Goal: Entertainment & Leisure: Consume media (video, audio)

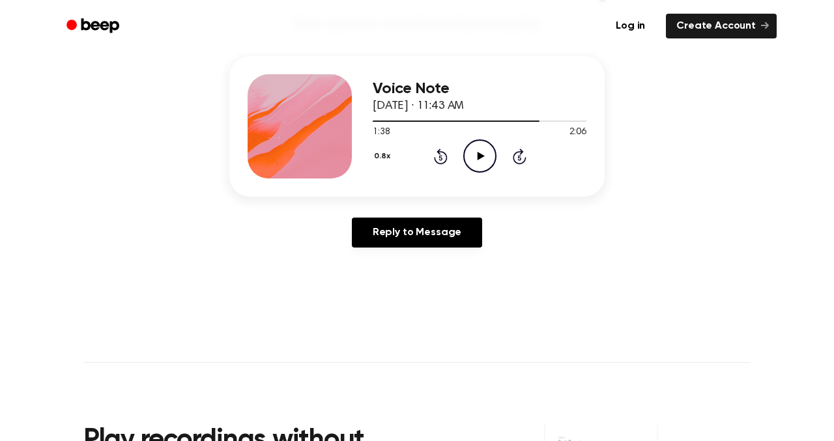
click at [446, 158] on icon at bounding box center [441, 157] width 14 height 16
click at [480, 160] on icon "Play Audio" at bounding box center [479, 155] width 33 height 33
click at [479, 158] on icon "Pause Audio" at bounding box center [479, 155] width 33 height 33
click at [487, 169] on icon "Play Audio" at bounding box center [479, 155] width 33 height 33
click at [481, 162] on icon "Pause Audio" at bounding box center [479, 155] width 33 height 33
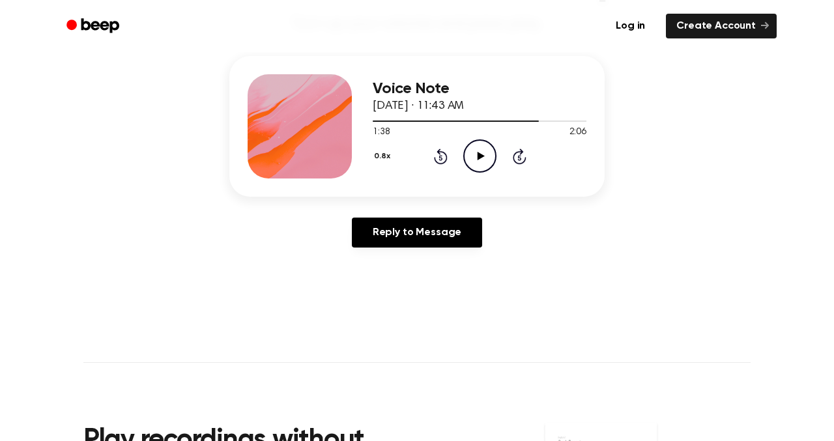
click at [473, 149] on icon "Play Audio" at bounding box center [479, 155] width 33 height 33
click at [473, 151] on icon "Pause Audio" at bounding box center [479, 155] width 33 height 33
click at [473, 152] on icon "Play Audio" at bounding box center [479, 155] width 33 height 33
click at [443, 160] on icon "Rewind 5 seconds" at bounding box center [440, 156] width 14 height 17
click at [484, 156] on icon "Pause Audio" at bounding box center [479, 155] width 33 height 33
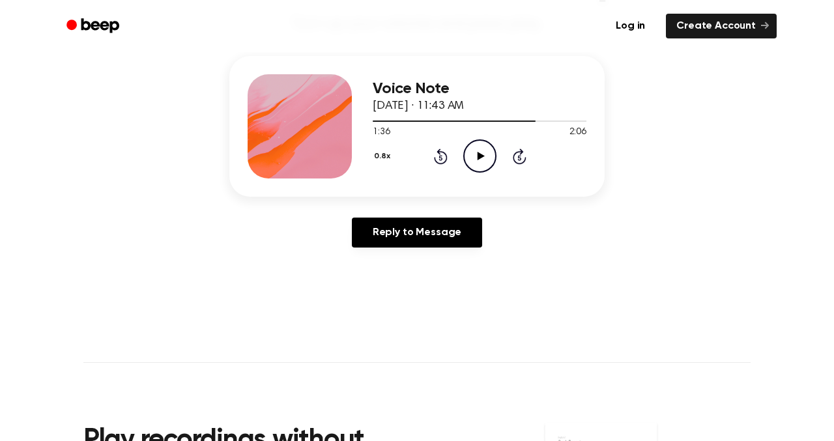
click at [473, 156] on icon "Play Audio" at bounding box center [479, 155] width 33 height 33
click at [478, 159] on icon at bounding box center [480, 156] width 6 height 8
click at [476, 162] on icon "Play Audio" at bounding box center [479, 155] width 33 height 33
click at [481, 156] on icon at bounding box center [480, 156] width 6 height 8
click at [466, 157] on icon "Play Audio" at bounding box center [479, 155] width 33 height 33
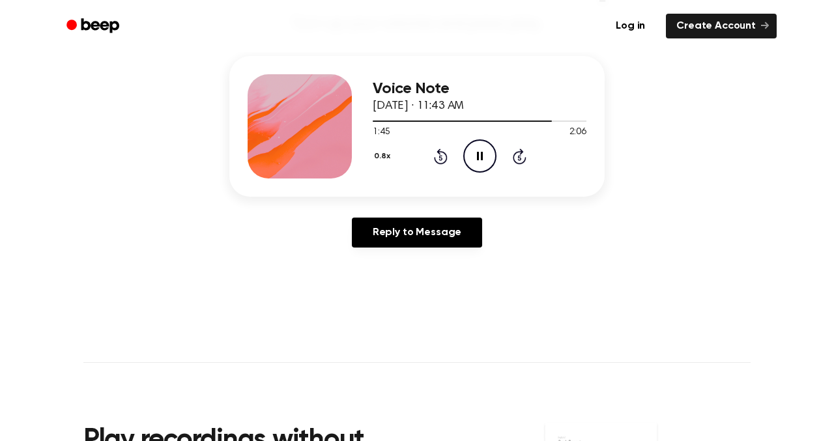
click at [469, 157] on icon "Pause Audio" at bounding box center [479, 155] width 33 height 33
click at [483, 154] on icon "Play Audio" at bounding box center [479, 155] width 33 height 33
click at [483, 154] on icon "Pause Audio" at bounding box center [479, 155] width 33 height 33
click at [478, 161] on icon "Play Audio" at bounding box center [479, 155] width 33 height 33
click at [478, 161] on icon "Pause Audio" at bounding box center [479, 155] width 33 height 33
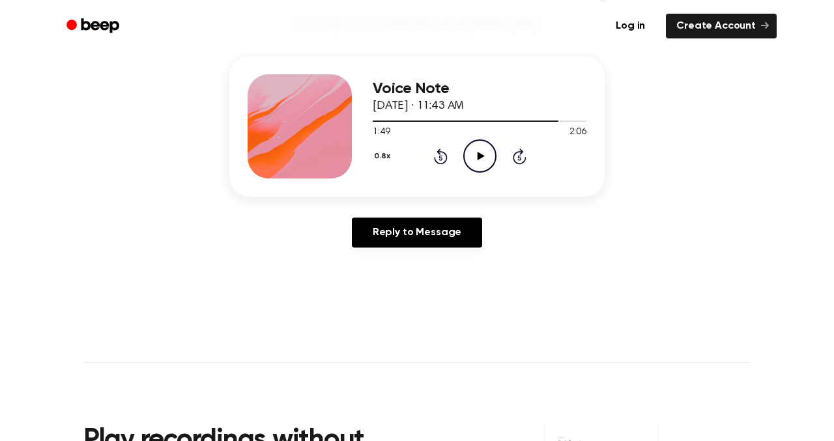
click at [481, 166] on icon "Play Audio" at bounding box center [479, 155] width 33 height 33
click at [475, 147] on icon "Pause Audio" at bounding box center [479, 155] width 33 height 33
click at [485, 147] on icon "Play Audio" at bounding box center [479, 155] width 33 height 33
click at [480, 160] on icon "Pause Audio" at bounding box center [479, 155] width 33 height 33
click at [448, 149] on div "0.8x Rewind 5 seconds Play Audio Skip 5 seconds" at bounding box center [480, 155] width 214 height 33
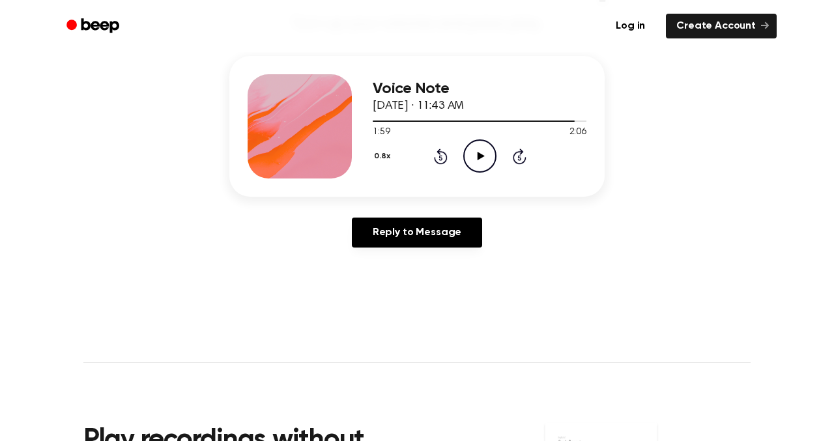
click at [437, 156] on icon "Rewind 5 seconds" at bounding box center [440, 156] width 14 height 17
click at [437, 157] on icon "Rewind 5 seconds" at bounding box center [440, 156] width 14 height 17
click at [437, 158] on icon "Rewind 5 seconds" at bounding box center [440, 156] width 14 height 17
click at [470, 157] on icon "Play Audio" at bounding box center [479, 155] width 33 height 33
click at [477, 163] on icon "Pause Audio" at bounding box center [479, 155] width 33 height 33
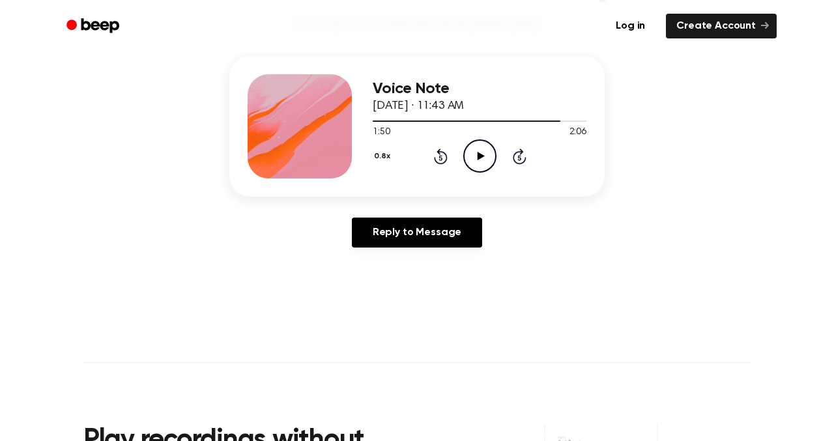
click at [475, 162] on icon "Play Audio" at bounding box center [479, 155] width 33 height 33
click at [444, 152] on icon at bounding box center [441, 157] width 14 height 16
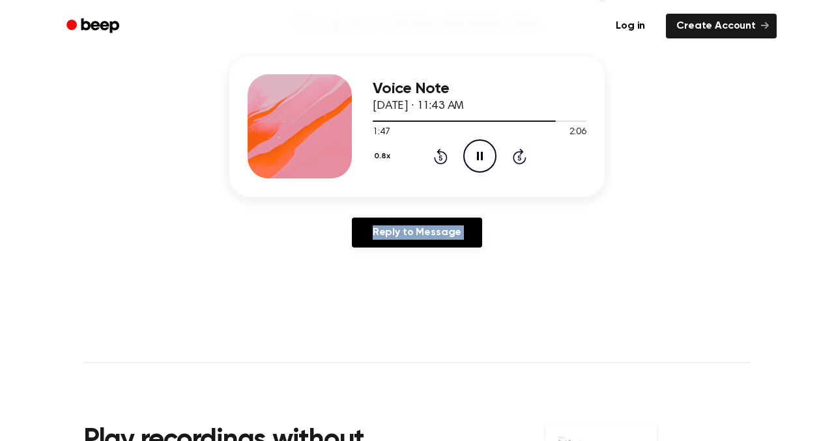
click at [444, 152] on icon at bounding box center [441, 157] width 14 height 16
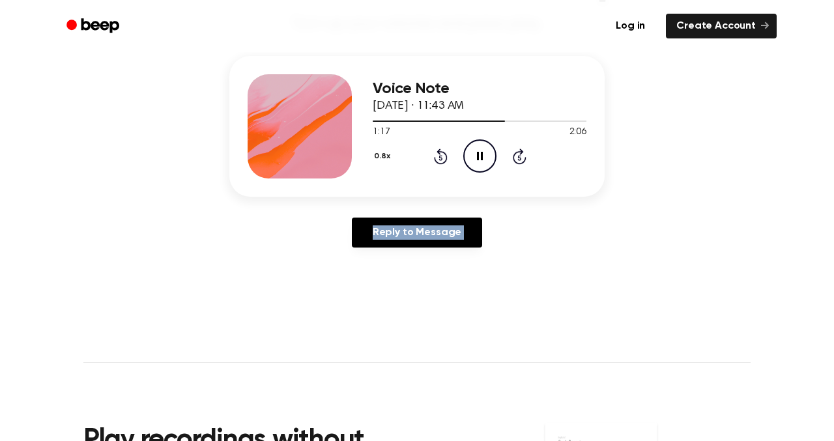
click at [444, 152] on icon at bounding box center [441, 157] width 14 height 16
click at [516, 162] on icon at bounding box center [520, 157] width 14 height 16
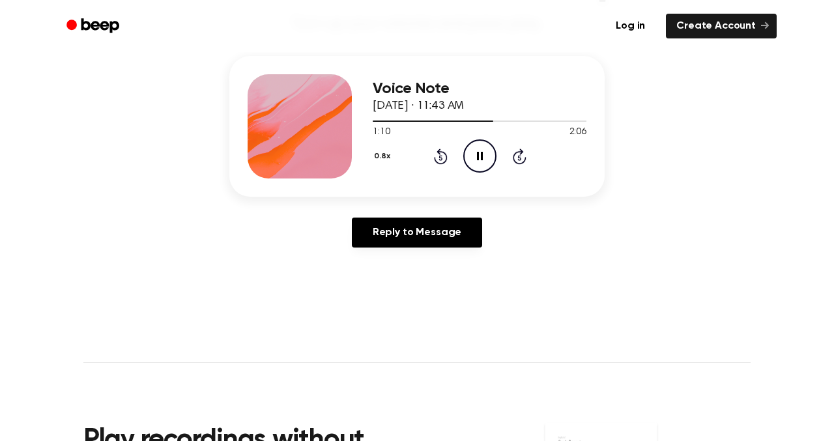
click at [516, 160] on icon "Skip 5 seconds" at bounding box center [519, 156] width 14 height 17
click at [518, 159] on icon at bounding box center [519, 157] width 3 height 5
click at [518, 158] on icon "Skip 5 seconds" at bounding box center [519, 156] width 14 height 17
click at [489, 162] on icon "Pause Audio" at bounding box center [479, 155] width 33 height 33
click at [489, 149] on icon "Play Audio" at bounding box center [479, 155] width 33 height 33
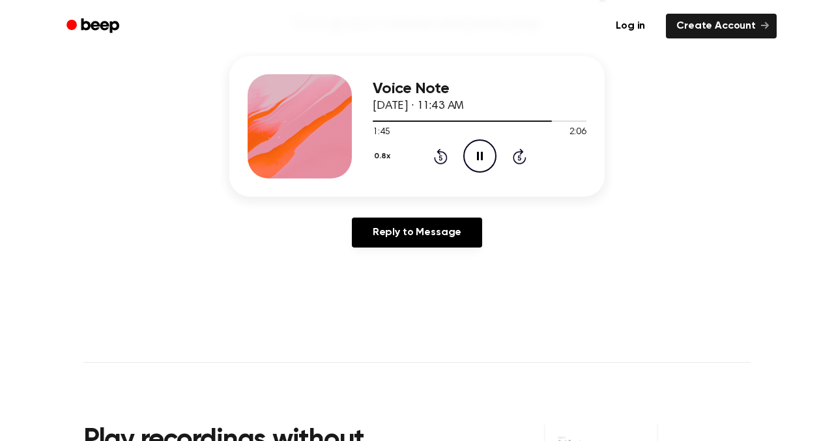
click at [486, 152] on icon "Pause Audio" at bounding box center [479, 155] width 33 height 33
click at [486, 152] on icon "Play Audio" at bounding box center [479, 155] width 33 height 33
click at [486, 152] on icon "Pause Audio" at bounding box center [479, 155] width 33 height 33
click at [488, 152] on icon "Play Audio" at bounding box center [479, 155] width 33 height 33
click at [488, 152] on icon "Pause Audio" at bounding box center [479, 155] width 33 height 33
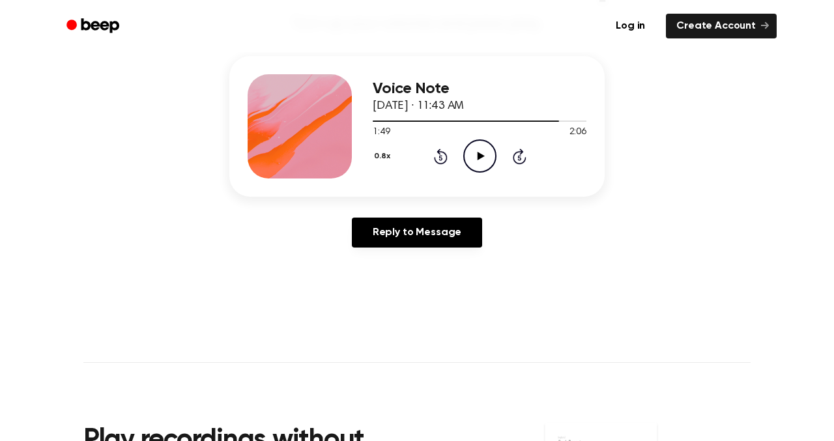
click at [488, 152] on icon "Play Audio" at bounding box center [479, 155] width 33 height 33
click at [483, 156] on icon "Pause Audio" at bounding box center [479, 155] width 33 height 33
click at [483, 156] on icon at bounding box center [480, 156] width 7 height 8
